Goal: Complete application form: Complete application form

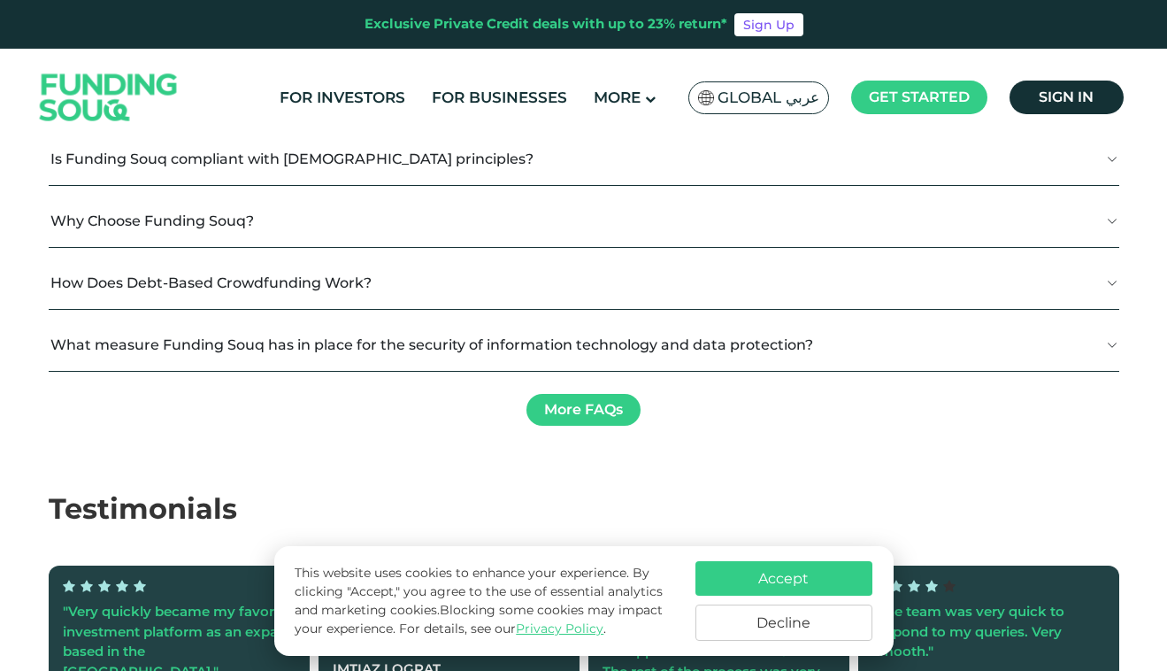
scroll to position [2613, 0]
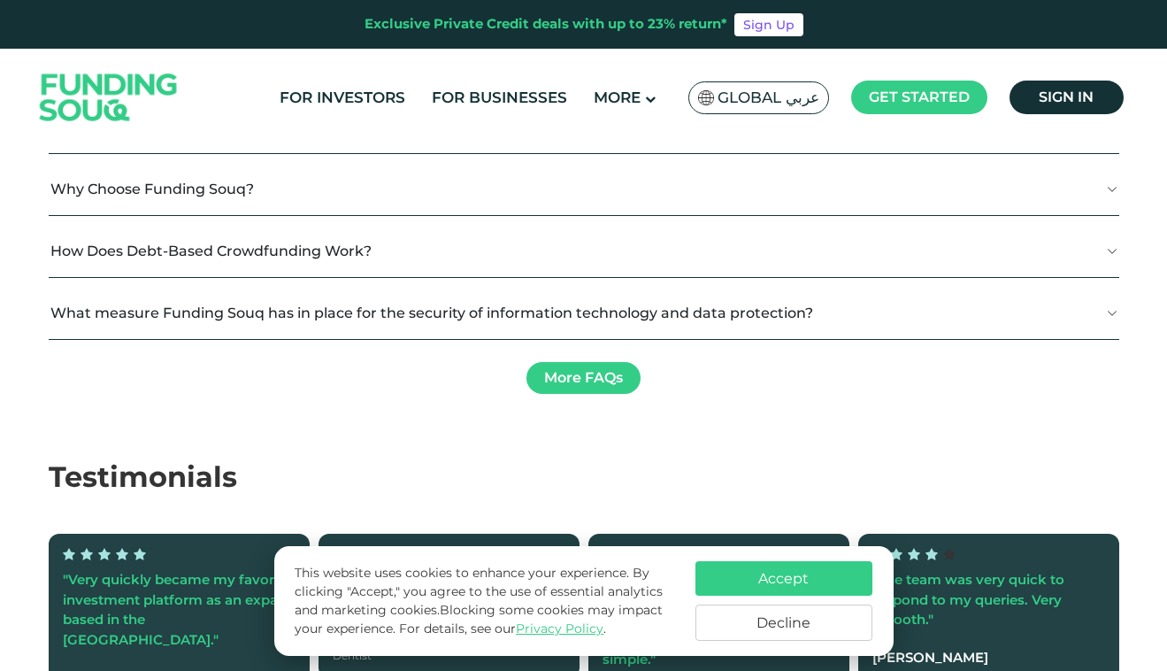
type tc-range-slider "4"
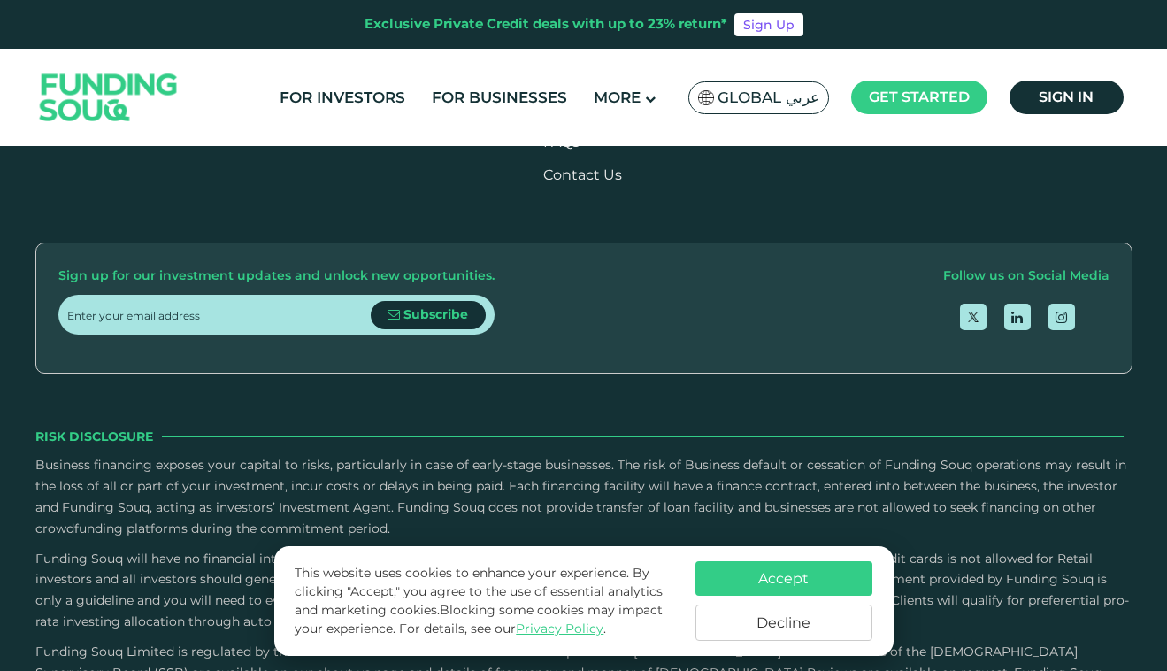
scroll to position [3795, 0]
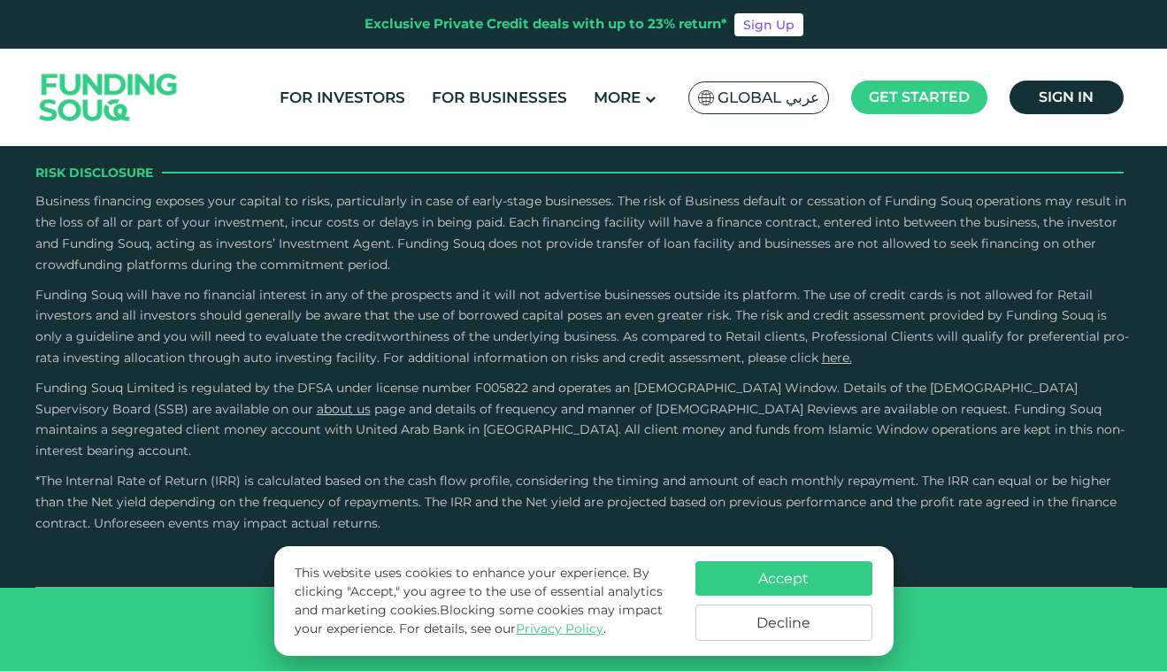
scroll to position [5002, 0]
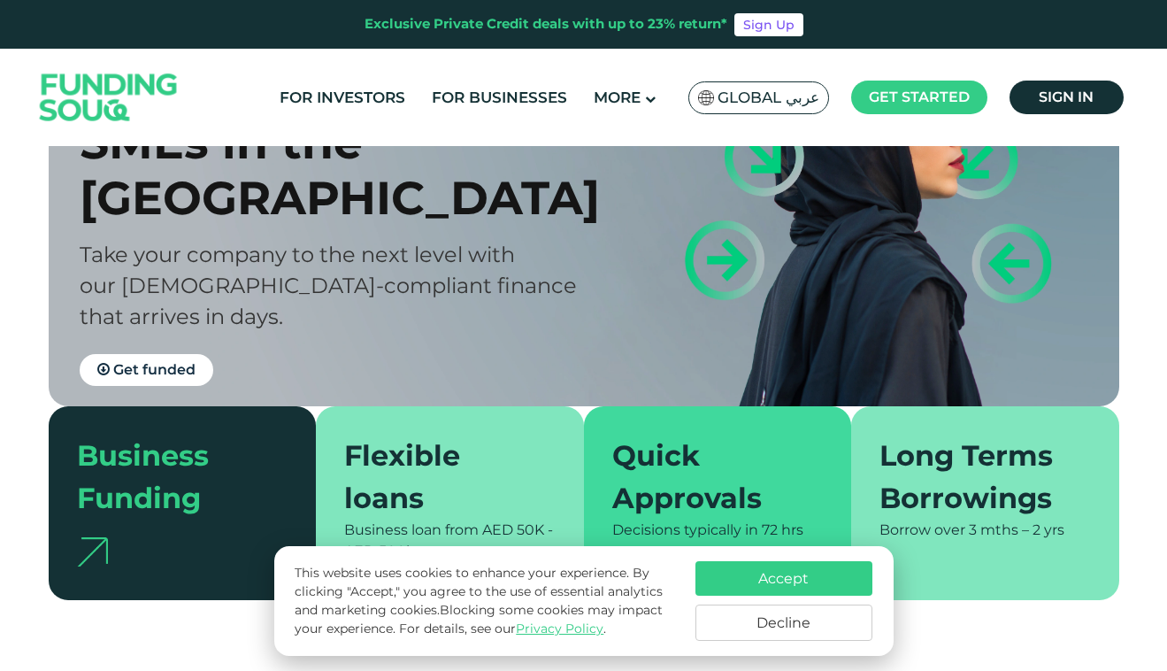
scroll to position [185, 0]
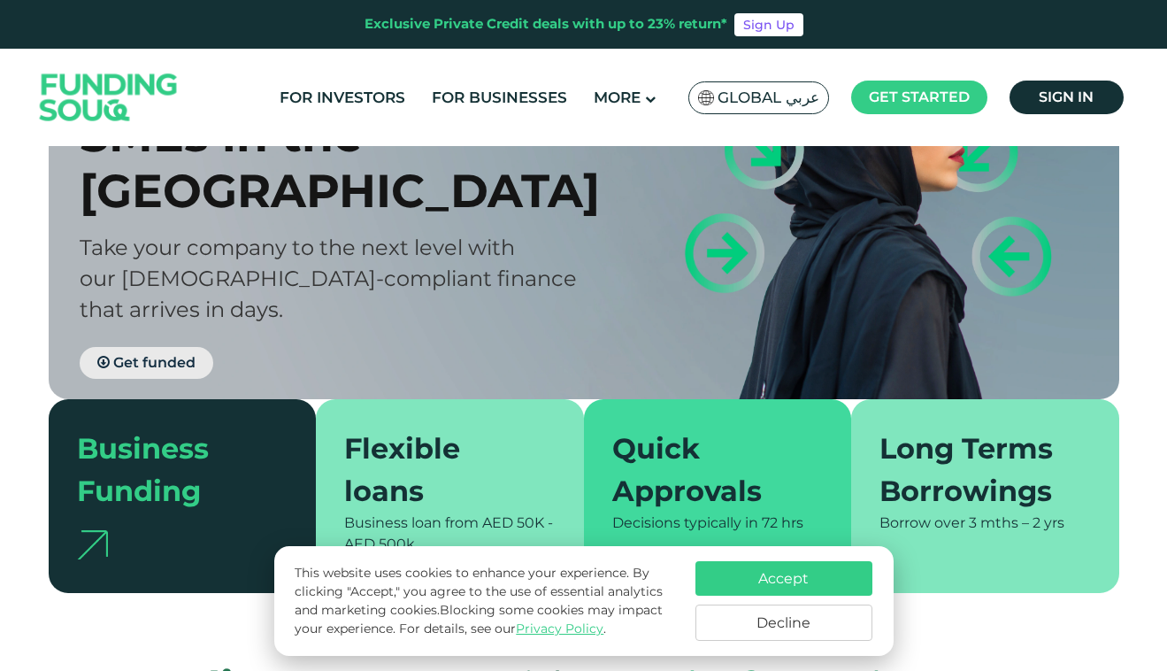
click at [172, 354] on span "Get funded" at bounding box center [154, 362] width 82 height 17
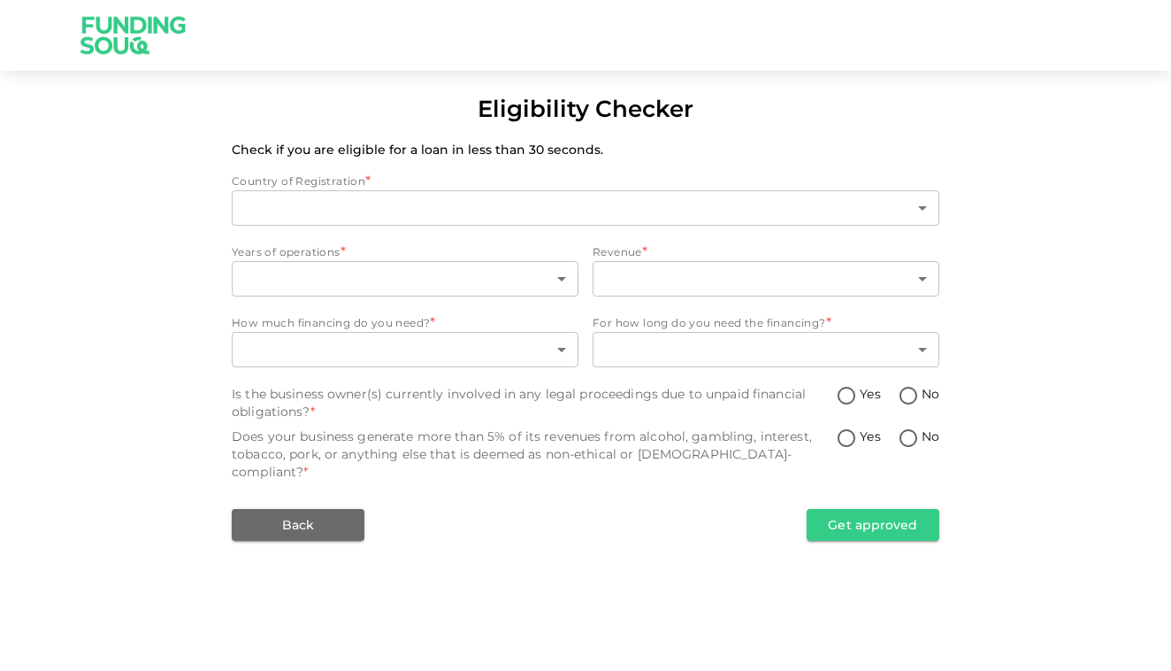
type input "1"
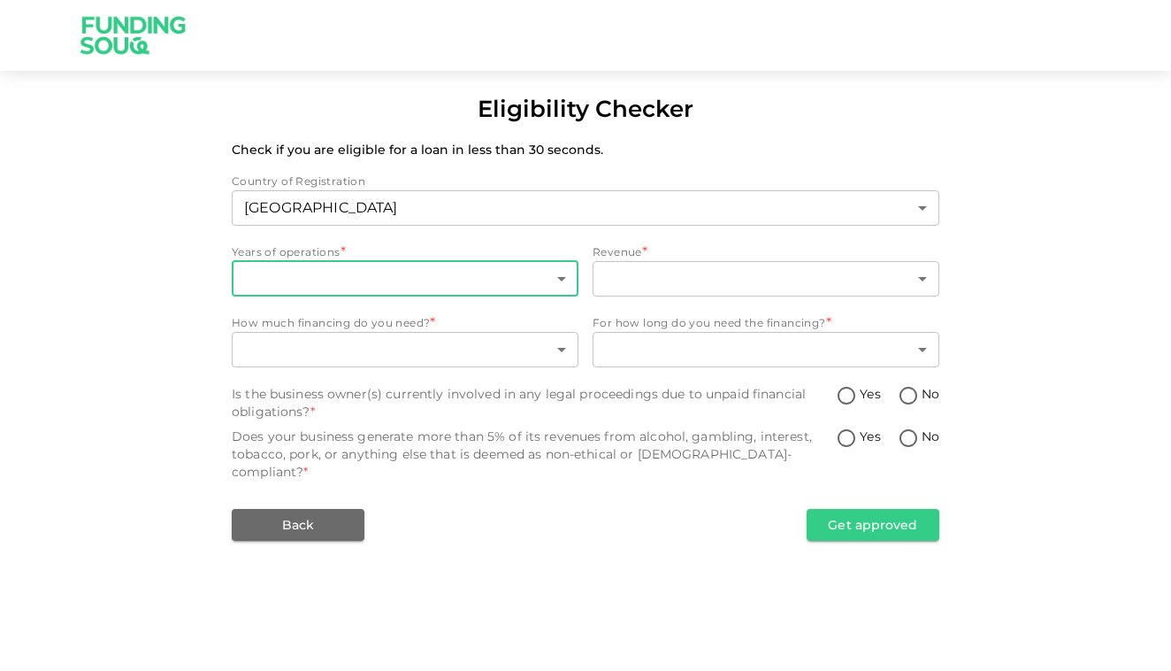
click at [549, 275] on body "Eligibility Checker Check if you are eligible for a loan in less than 30 second…" at bounding box center [585, 335] width 1171 height 671
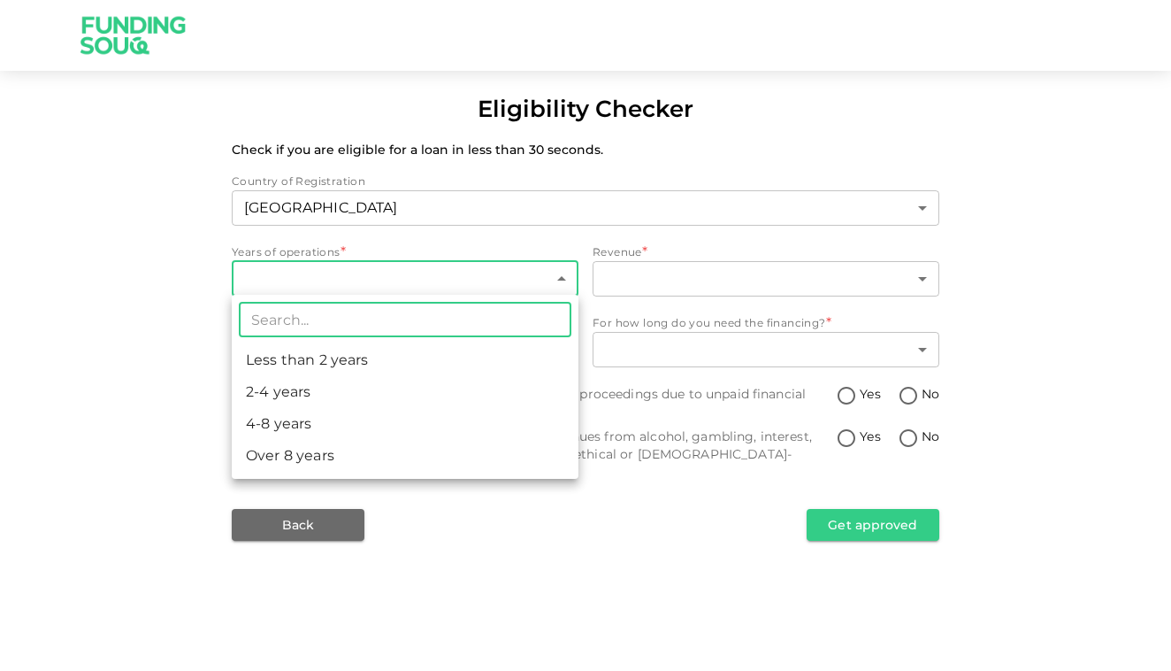
click at [431, 371] on li "Less than 2 years" at bounding box center [405, 360] width 347 height 32
type input "1"
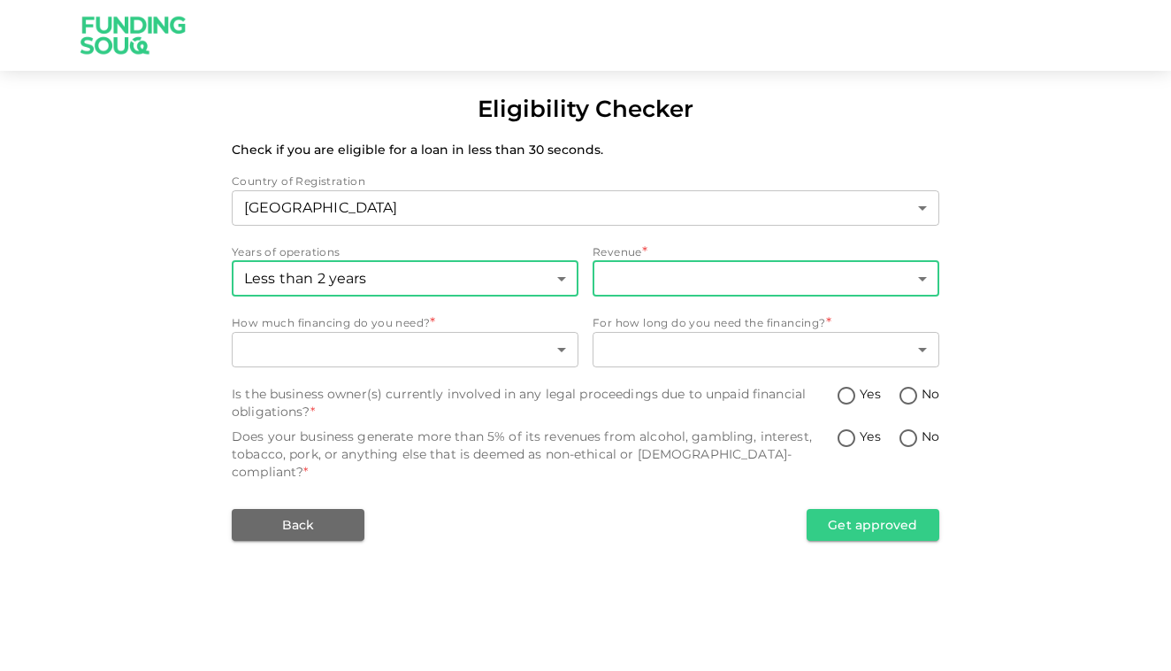
click at [710, 272] on body "Eligibility Checker Check if you are eligible for a loan in less than 30 second…" at bounding box center [585, 335] width 1171 height 671
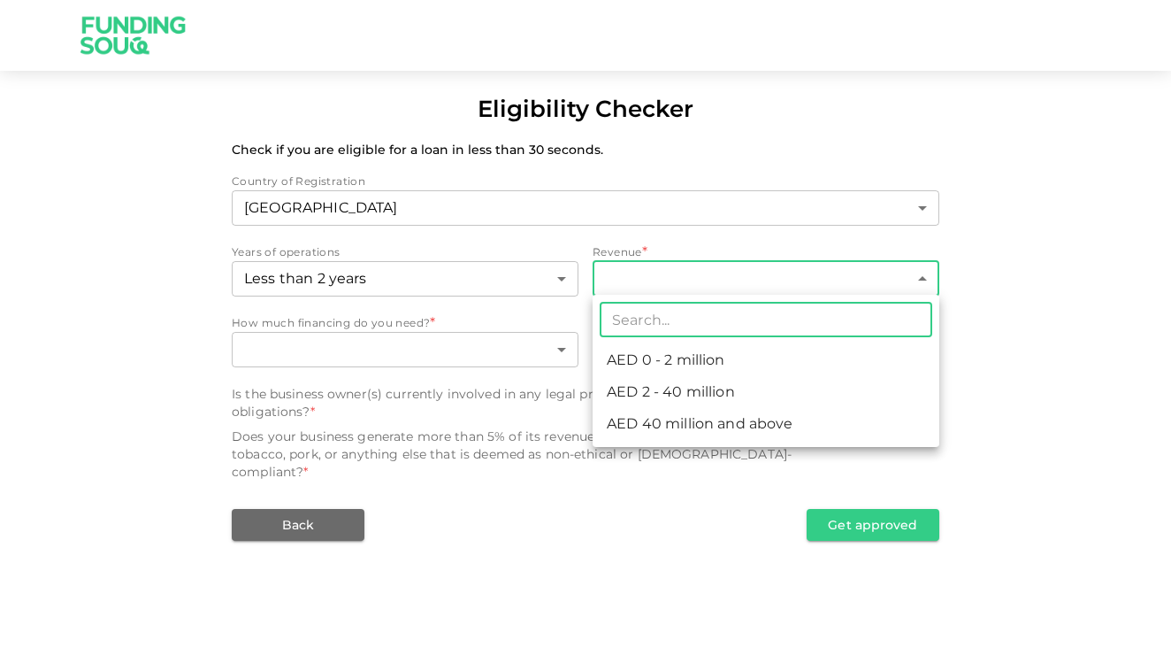
click at [702, 347] on li "AED 0 - 2 million" at bounding box center [766, 360] width 347 height 32
type input "1"
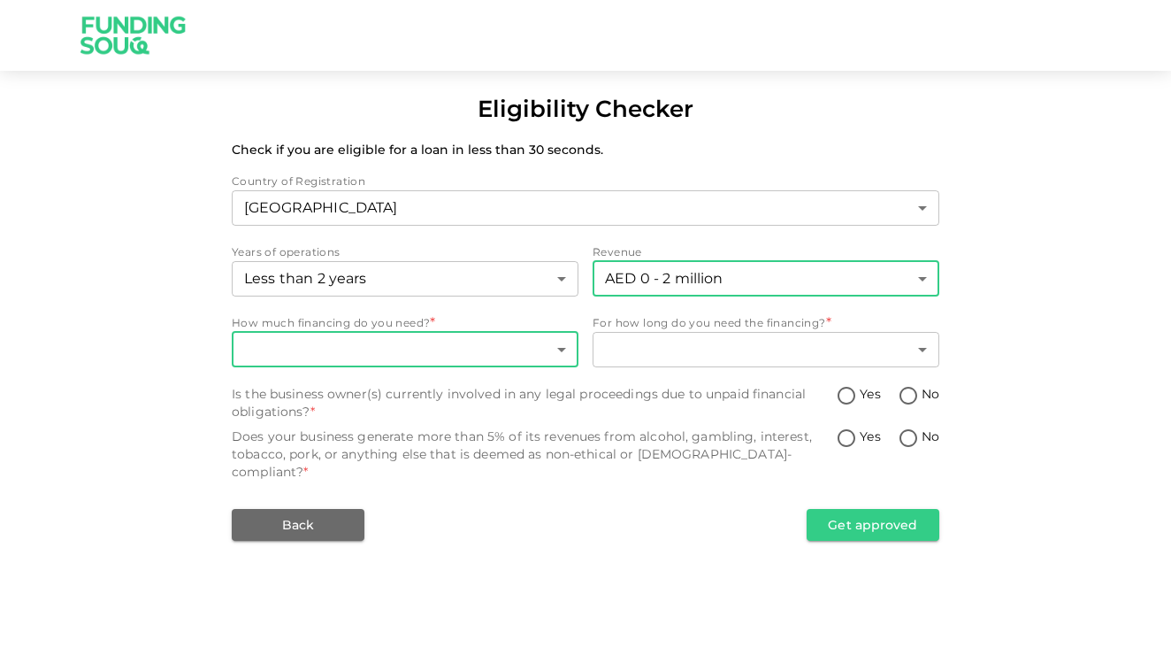
click at [508, 343] on body "Eligibility Checker Check if you are eligible for a loan in less than 30 second…" at bounding box center [585, 335] width 1171 height 671
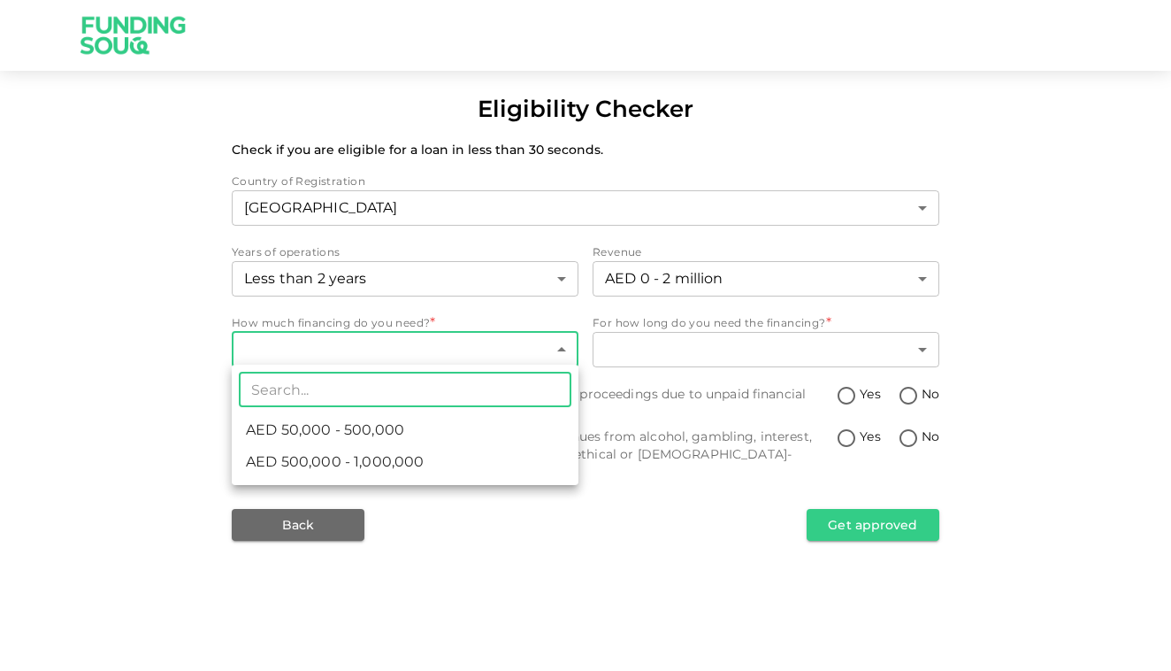
click at [451, 431] on li "AED 50,000 - 500,000" at bounding box center [405, 430] width 347 height 32
type input "1"
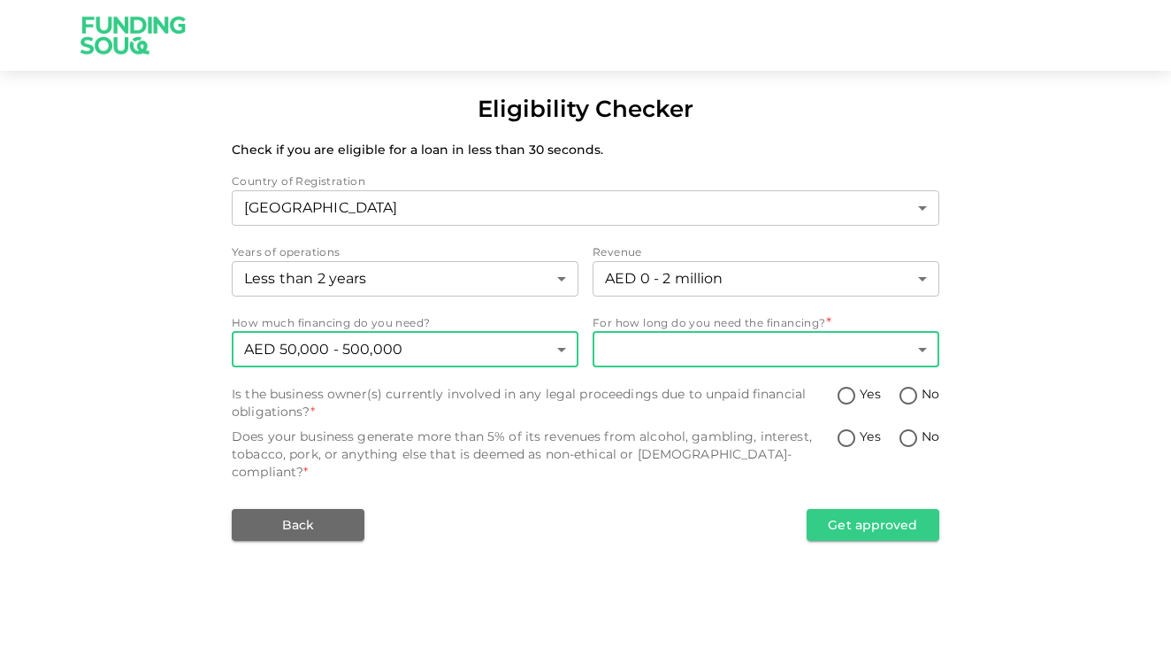
click at [748, 340] on body "Eligibility Checker Check if you are eligible for a loan in less than 30 second…" at bounding box center [585, 335] width 1171 height 671
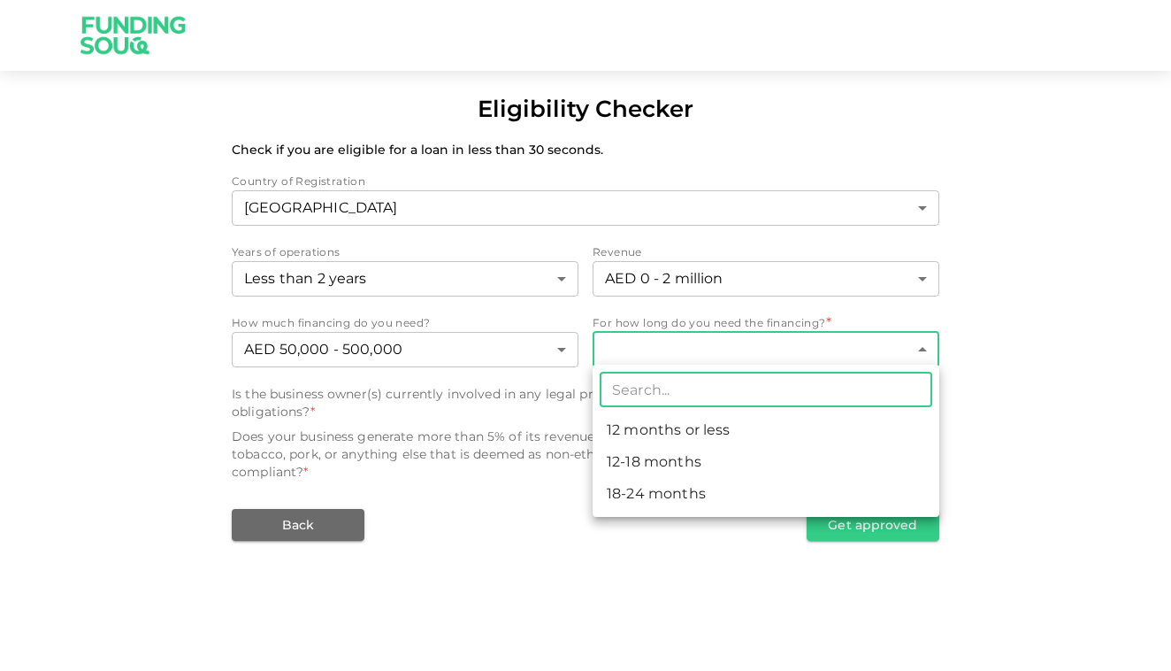
click at [687, 453] on li "12-18 months" at bounding box center [766, 462] width 347 height 32
type input "2"
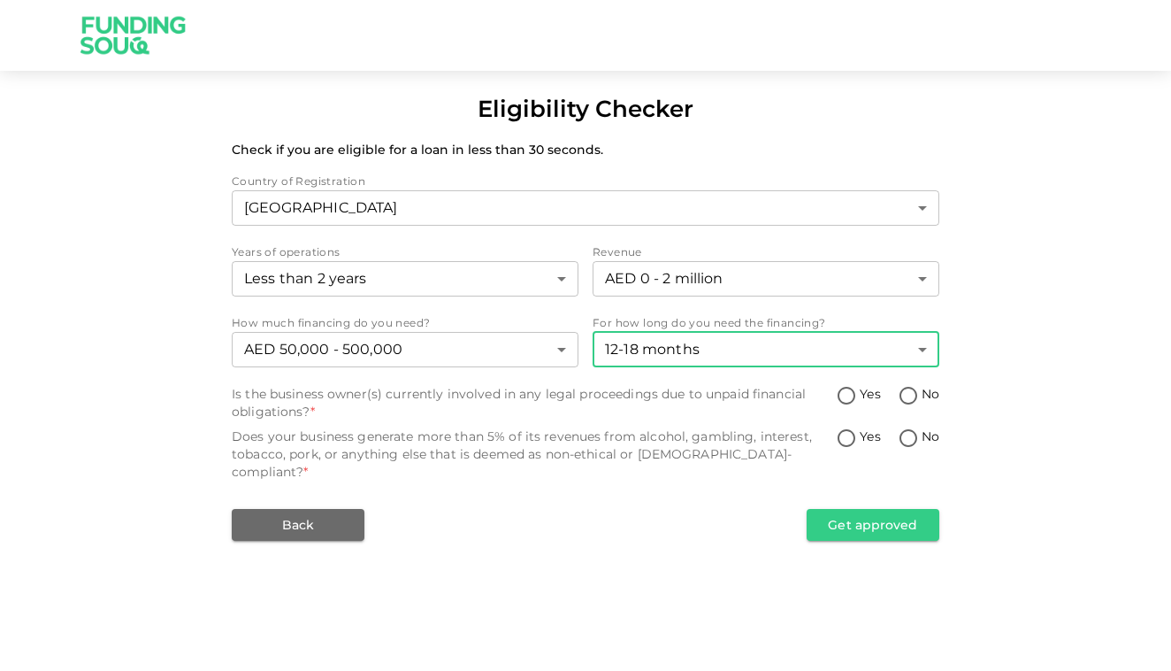
click at [920, 389] on input "No" at bounding box center [908, 397] width 27 height 24
radio input "true"
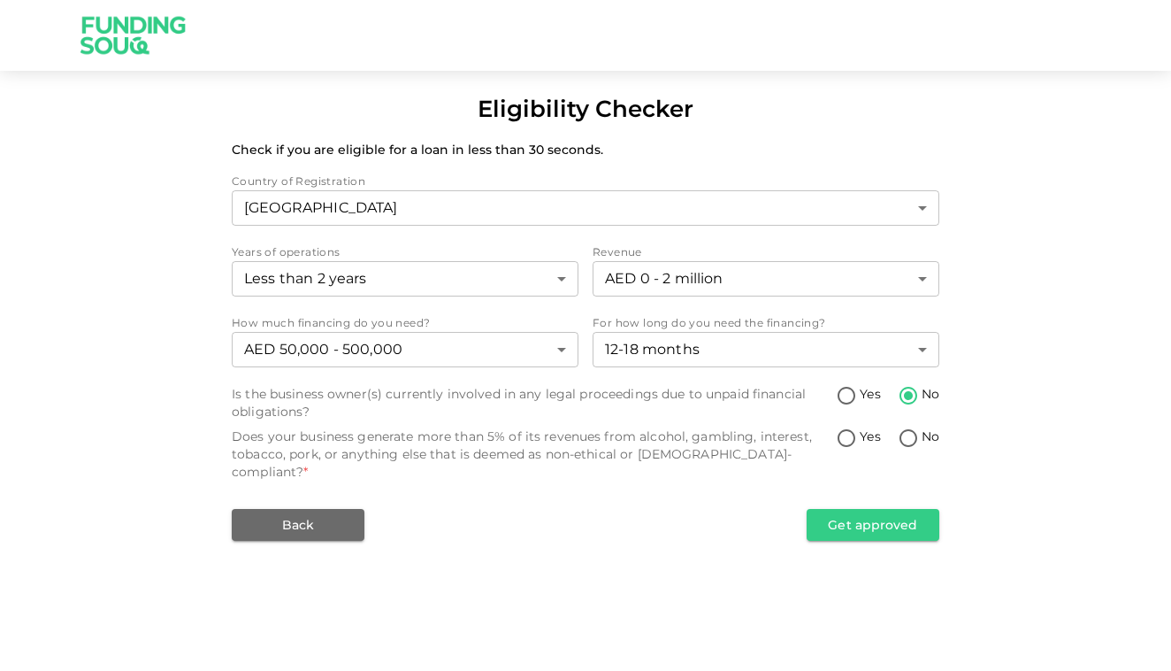
click at [914, 432] on input "No" at bounding box center [908, 439] width 27 height 24
radio input "true"
click at [876, 509] on button "Get approved" at bounding box center [873, 525] width 133 height 32
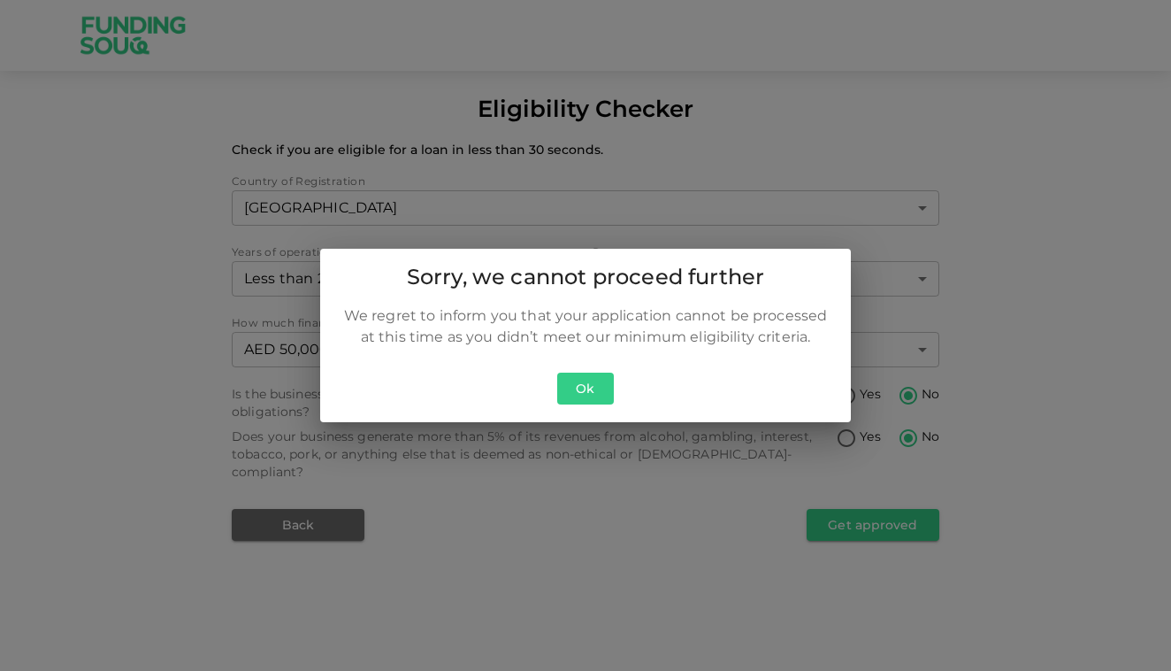
click at [600, 395] on button "Ok" at bounding box center [585, 388] width 57 height 33
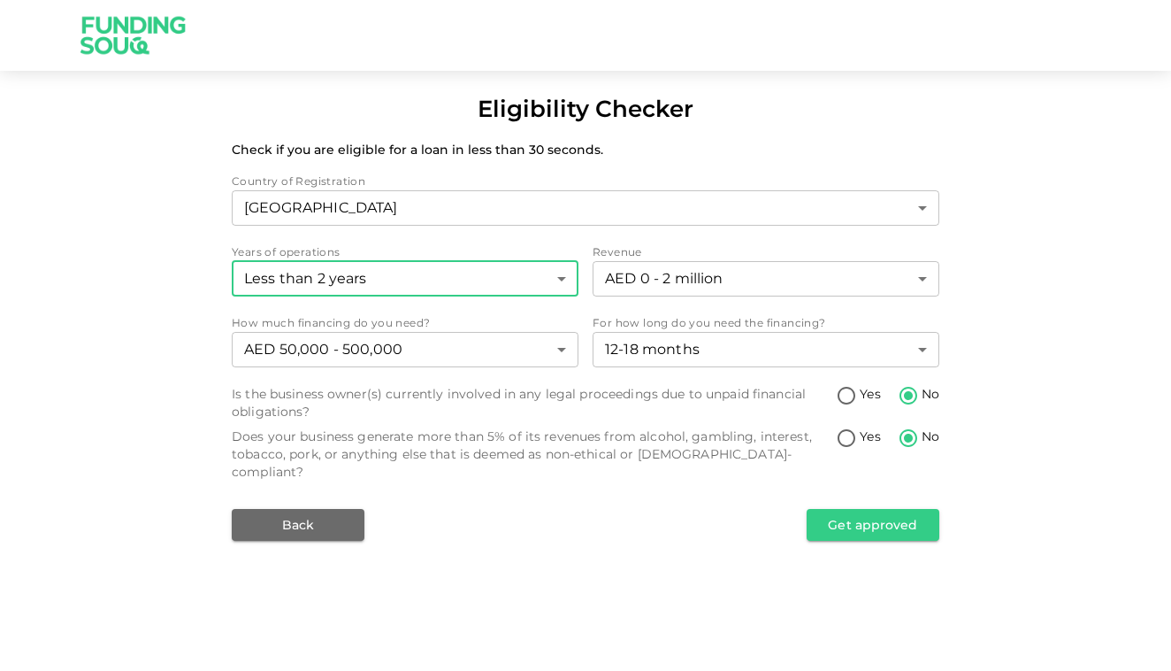
click at [522, 282] on body "Eligibility Checker Check if you are eligible for a loan in less than 30 second…" at bounding box center [585, 335] width 1171 height 671
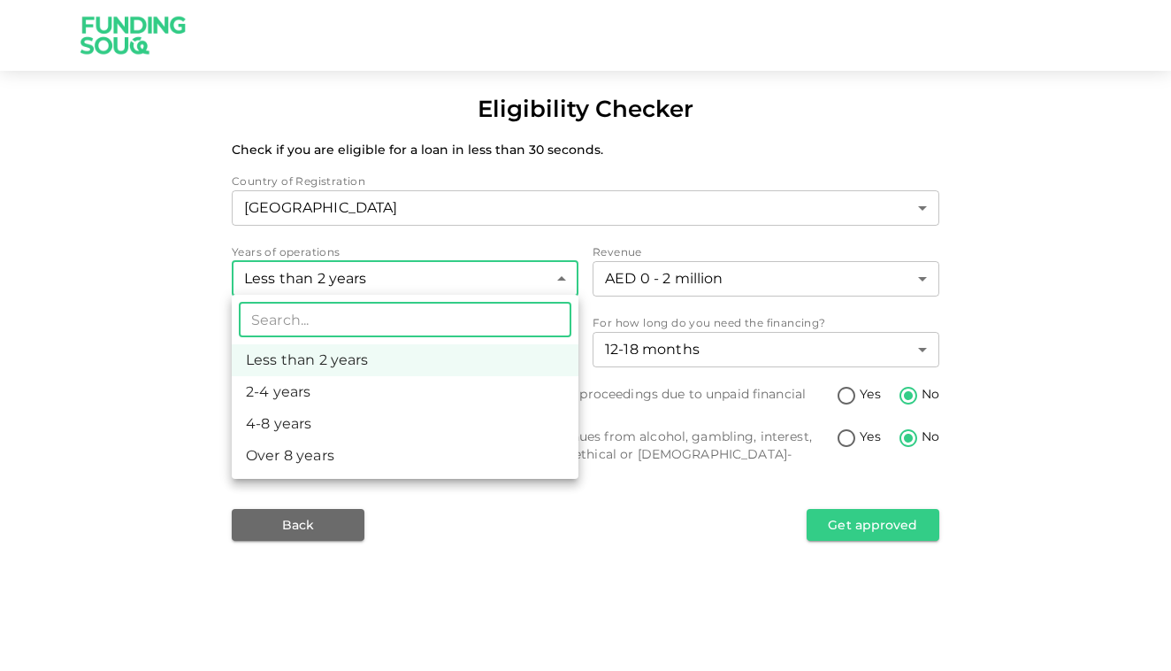
click at [681, 279] on div at bounding box center [585, 335] width 1171 height 671
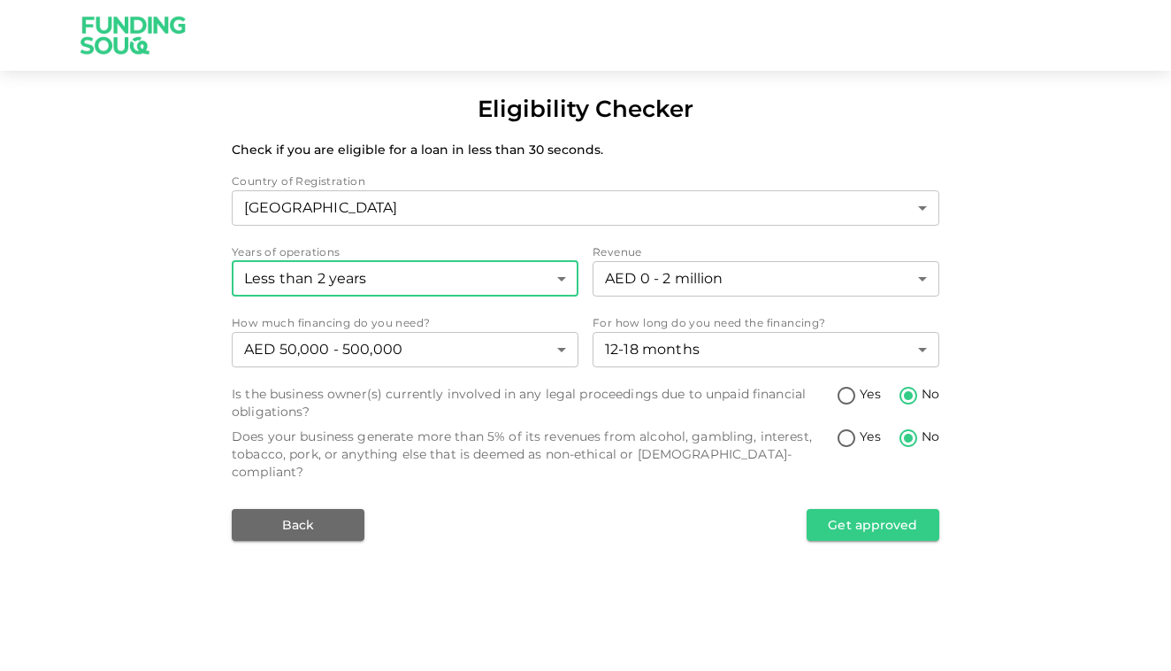
click at [681, 279] on body "Eligibility Checker Check if you are eligible for a loan in less than 30 second…" at bounding box center [585, 335] width 1171 height 671
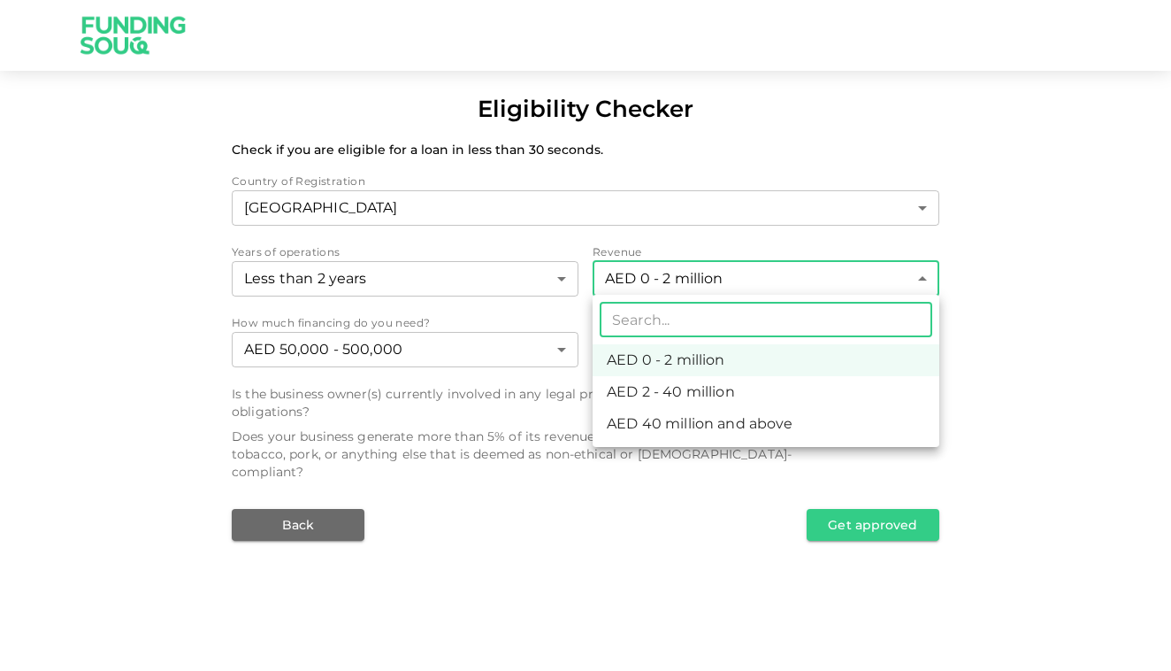
click at [695, 396] on li "AED 2 - 40 million" at bounding box center [766, 392] width 347 height 32
type input "2"
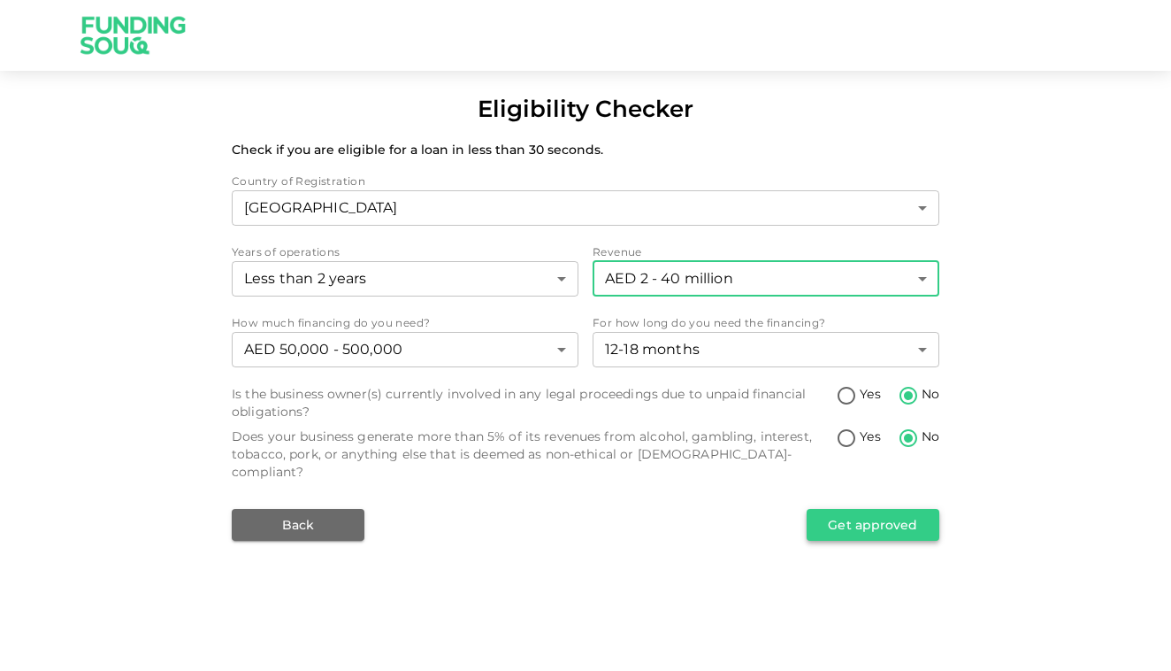
click at [849, 509] on button "Get approved" at bounding box center [873, 525] width 133 height 32
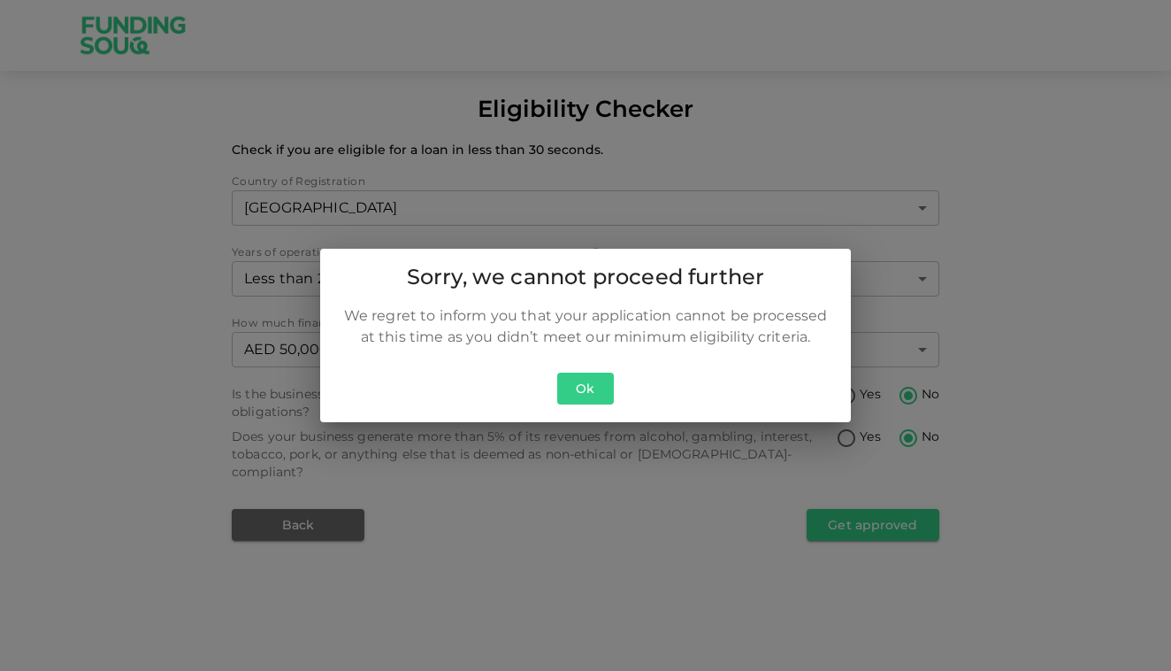
click at [608, 382] on button "Ok" at bounding box center [585, 388] width 57 height 33
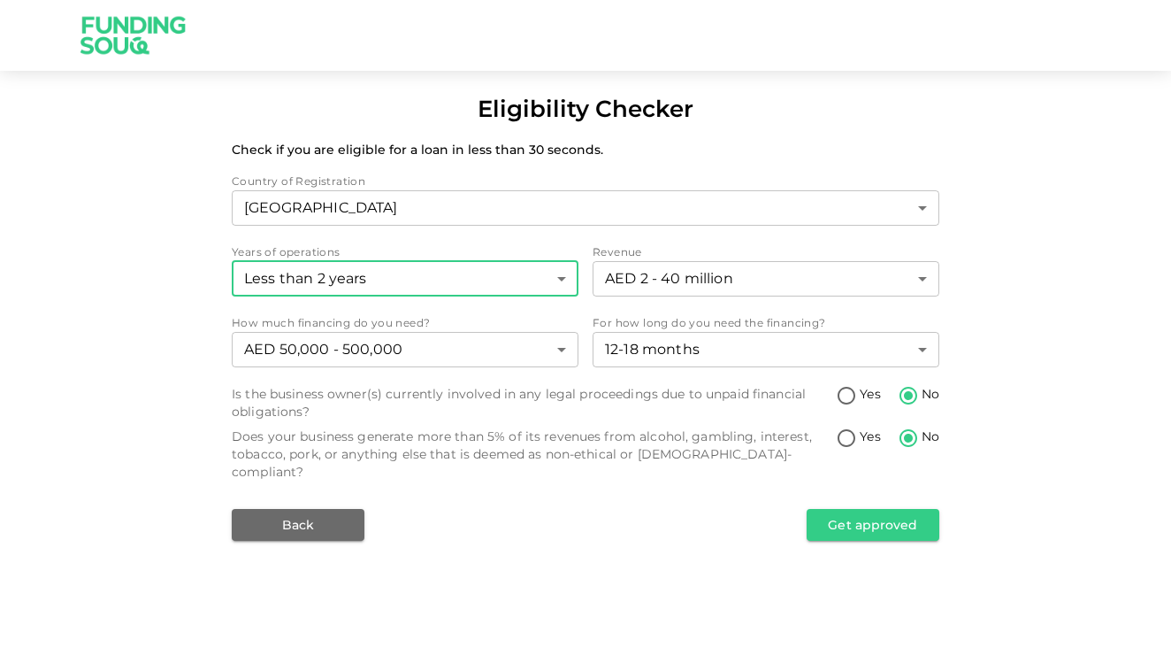
click at [553, 259] on body "Eligibility Checker Check if you are eligible for a loan in less than 30 second…" at bounding box center [585, 335] width 1171 height 671
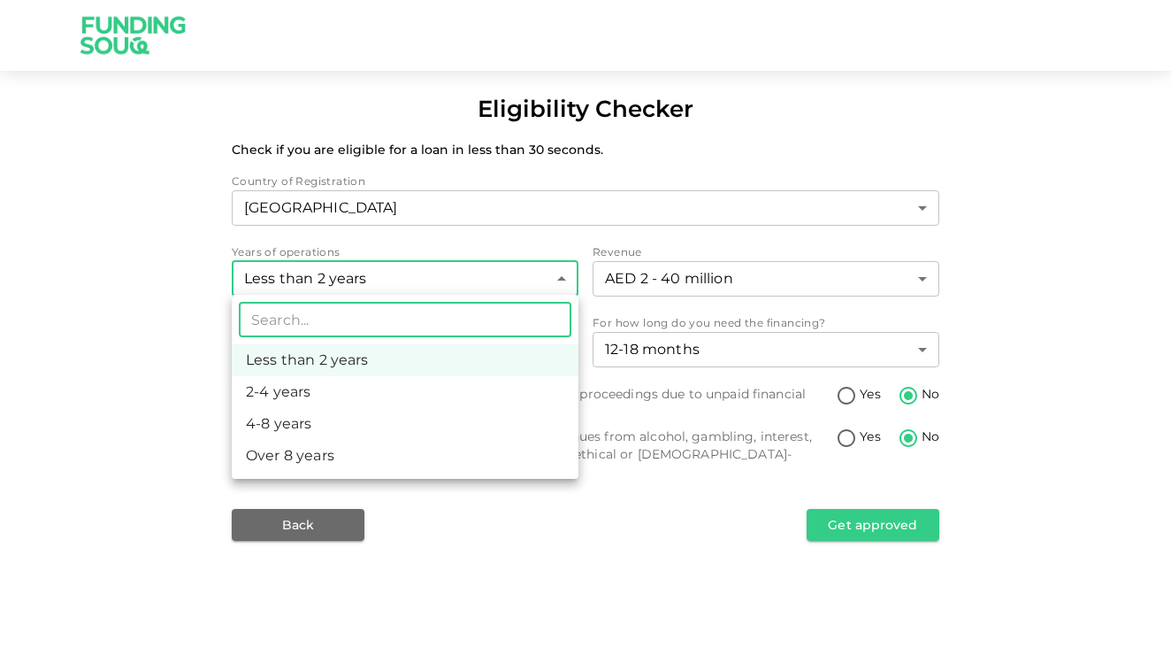
click at [443, 410] on li "4-8 years" at bounding box center [405, 424] width 347 height 32
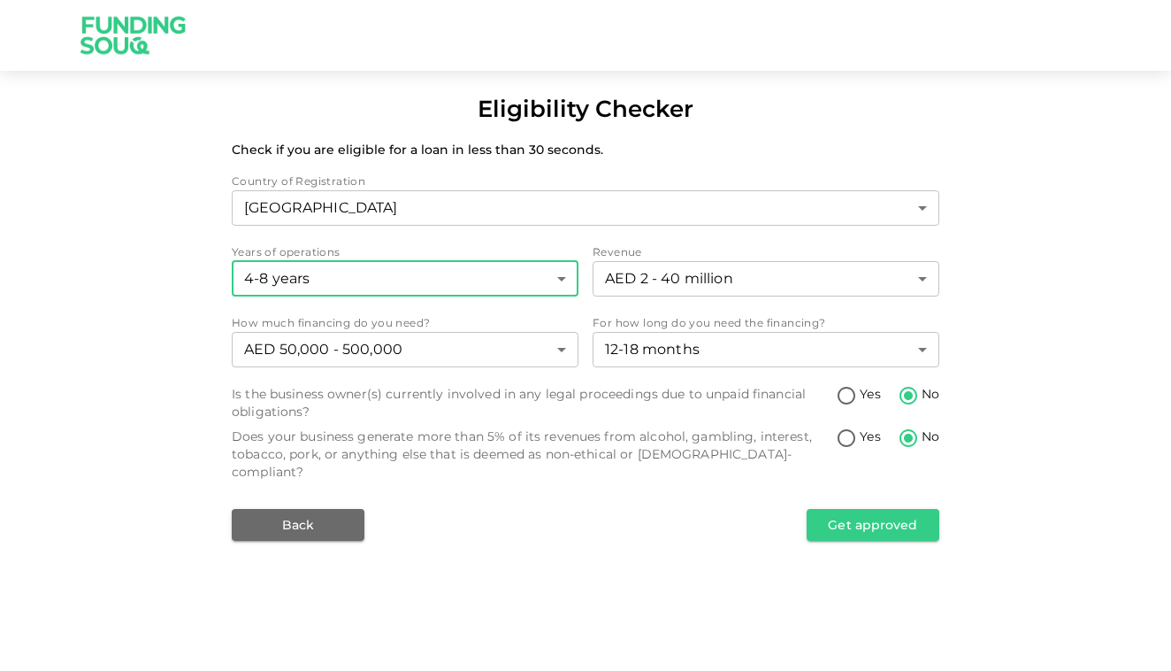
click at [511, 266] on body "Eligibility Checker Check if you are eligible for a loan in less than 30 second…" at bounding box center [585, 335] width 1171 height 671
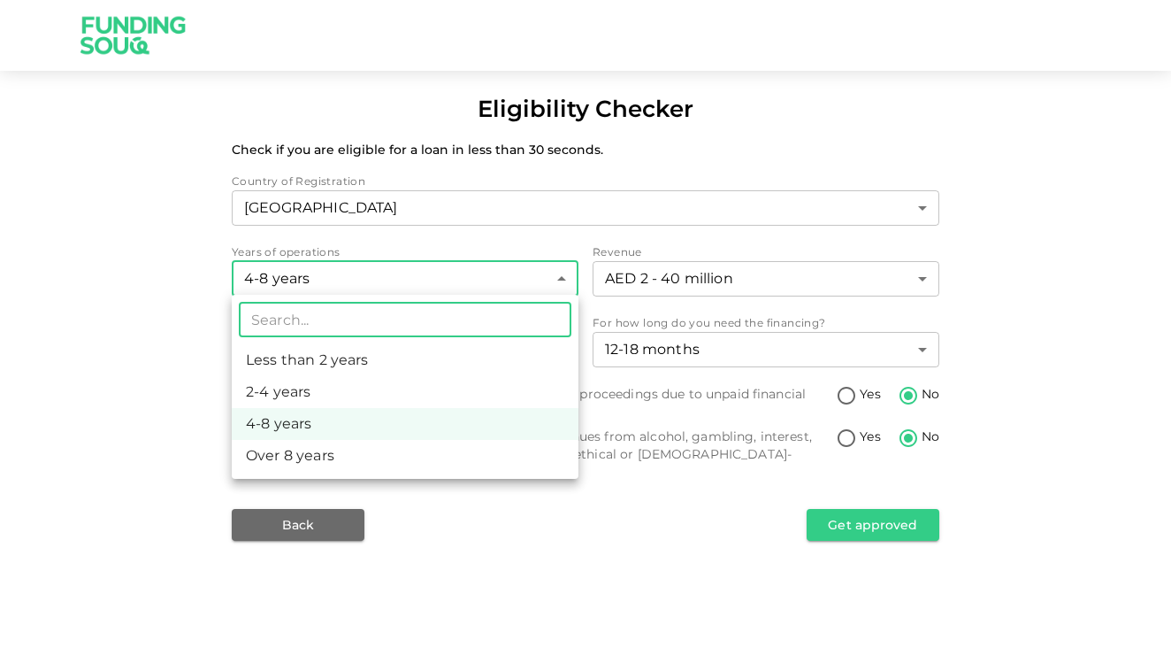
click at [424, 394] on li "2-4 years" at bounding box center [405, 392] width 347 height 32
type input "2"
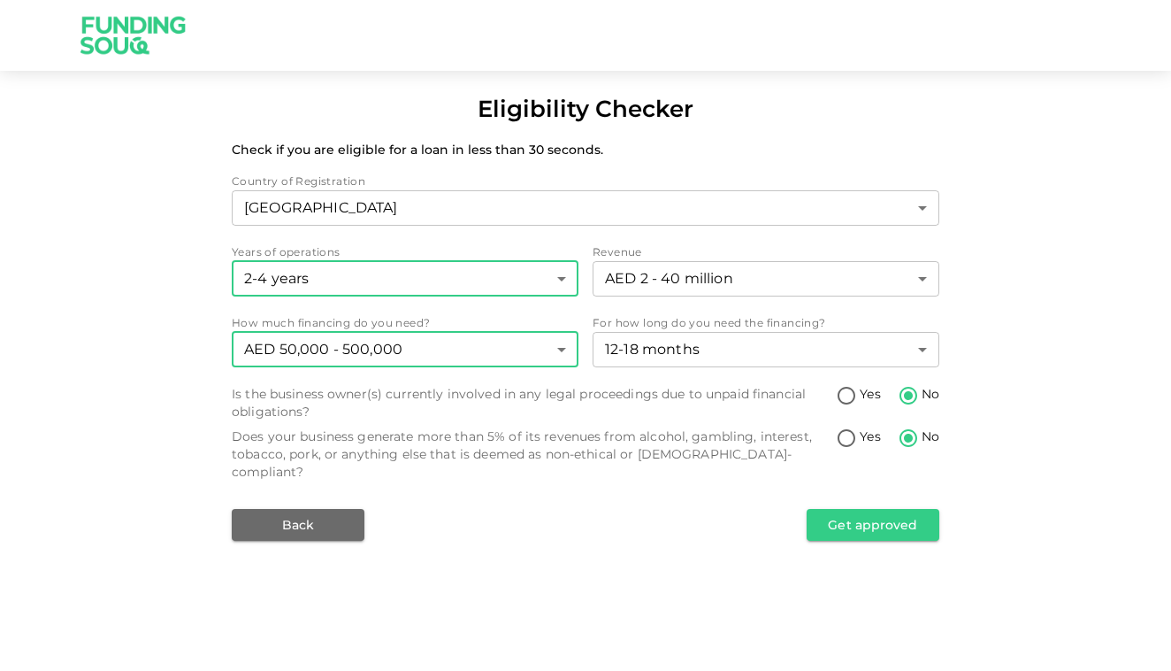
click at [478, 342] on body "Eligibility Checker Check if you are eligible for a loan in less than 30 second…" at bounding box center [585, 335] width 1171 height 671
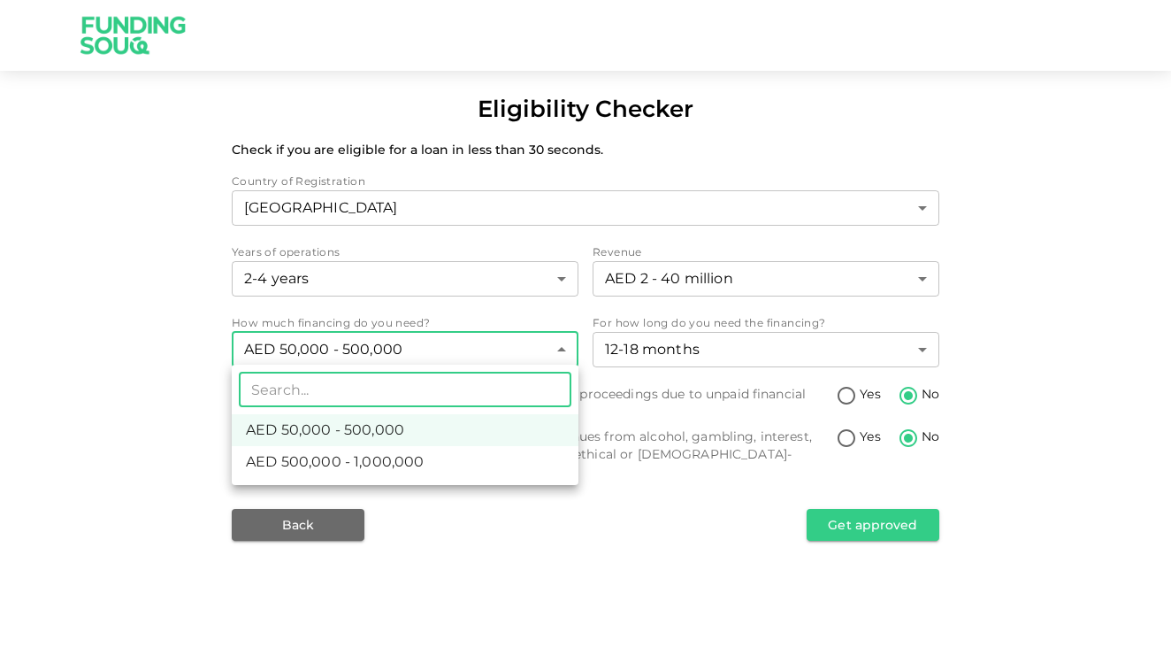
click at [518, 304] on div at bounding box center [585, 335] width 1171 height 671
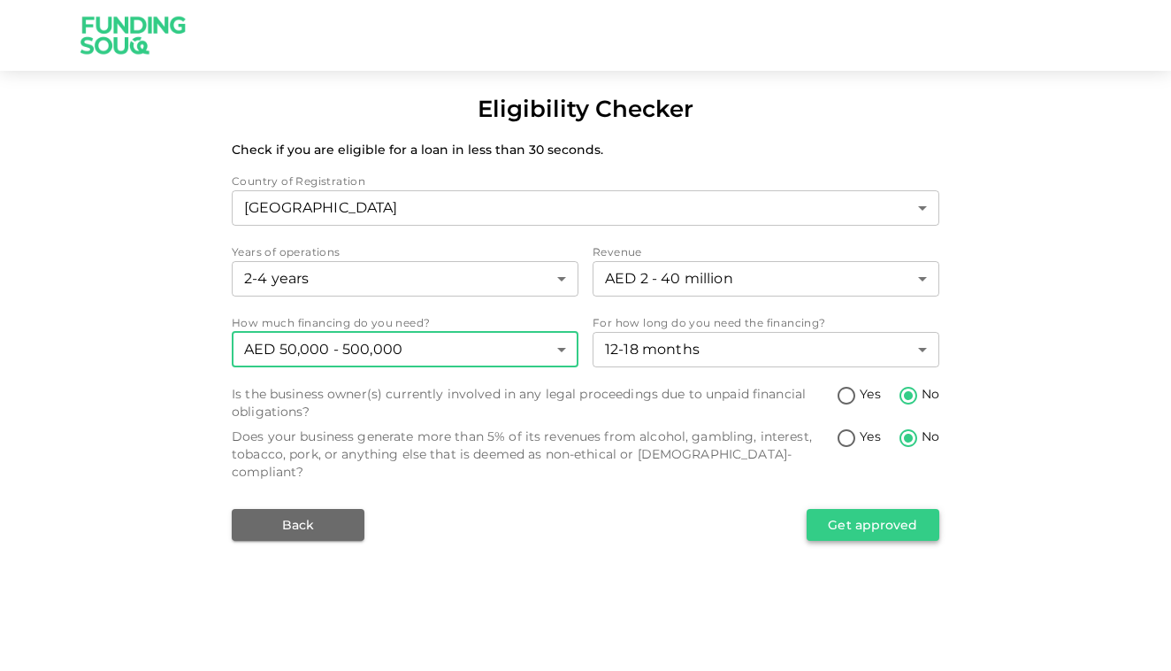
click at [893, 511] on button "Get approved" at bounding box center [873, 525] width 133 height 32
